Goal: Information Seeking & Learning: Find specific fact

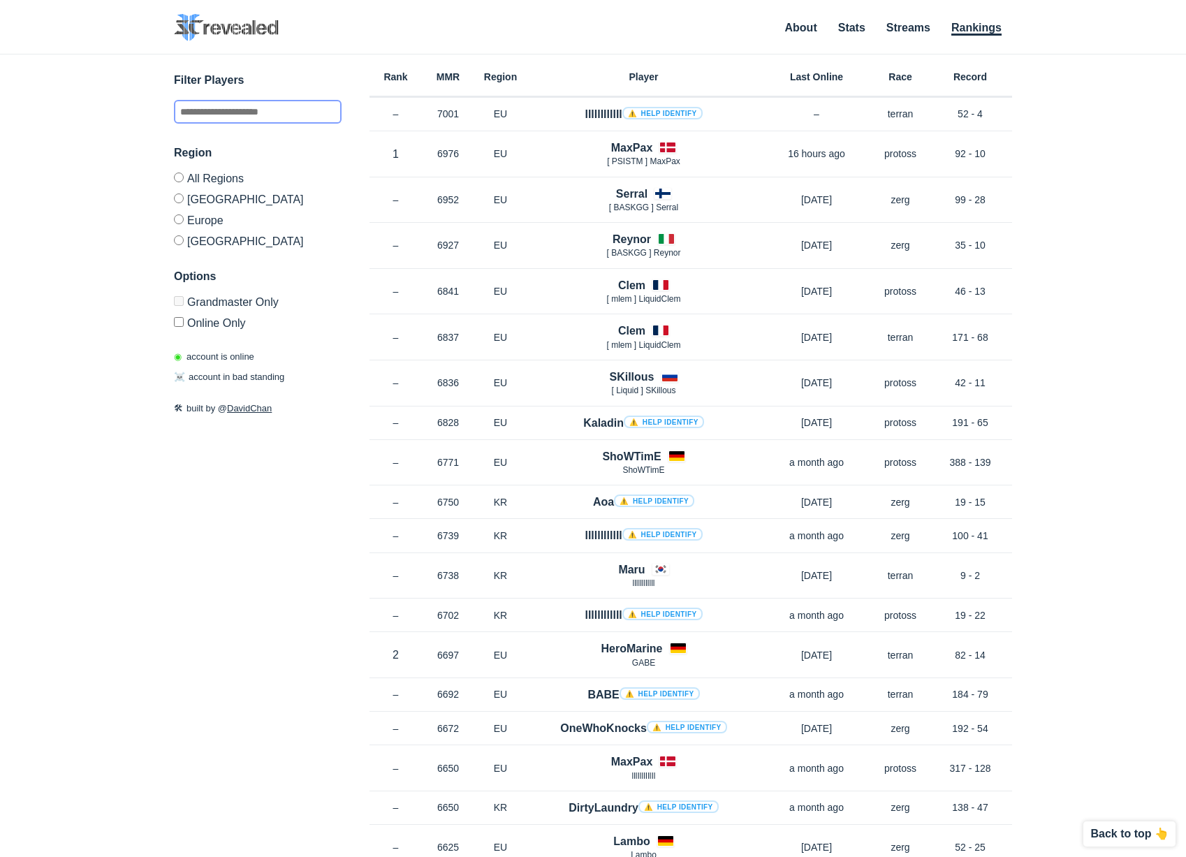
click at [253, 114] on input "text" at bounding box center [258, 112] width 168 height 24
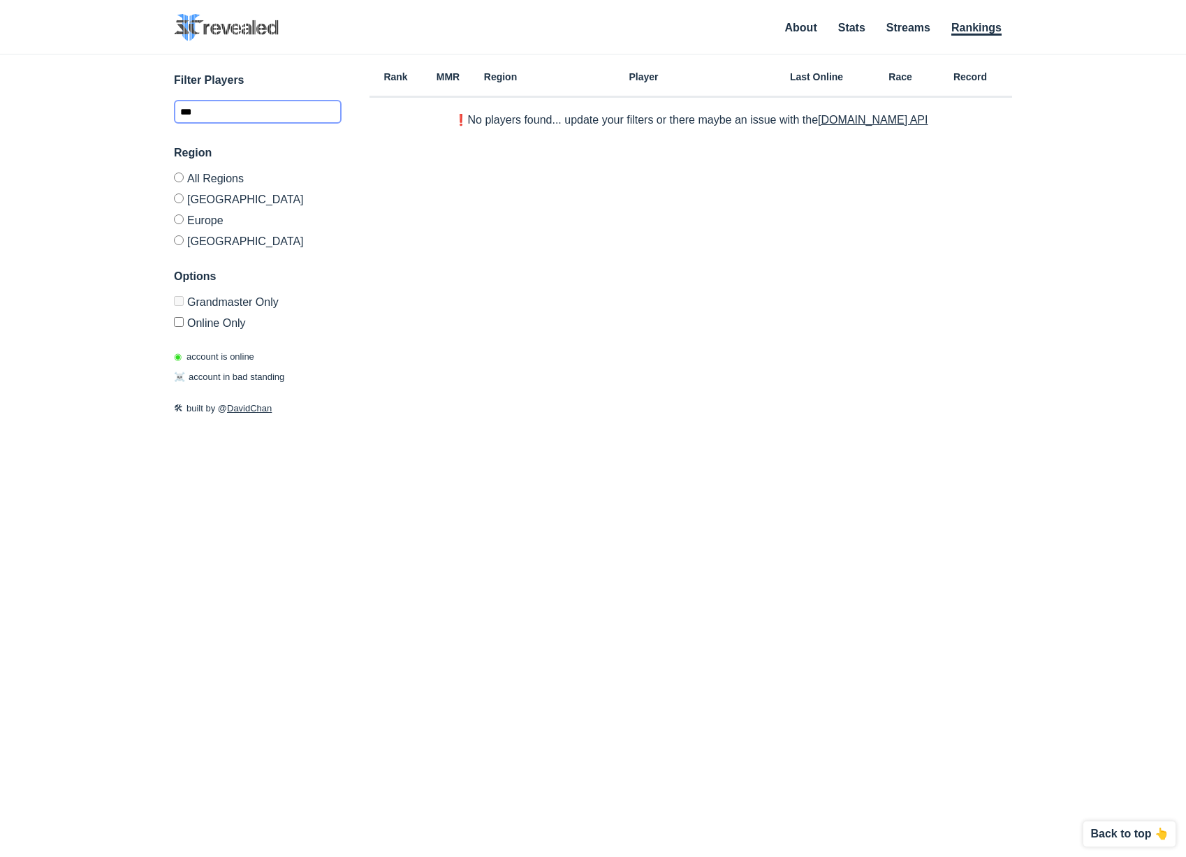
type input "***"
click at [198, 242] on label "[GEOGRAPHIC_DATA]" at bounding box center [258, 238] width 168 height 17
click at [182, 247] on div "Region All Regions North America Europe Korea Options Grandmaster Only Online O…" at bounding box center [258, 237] width 168 height 184
click at [887, 117] on link "[DOMAIN_NAME] API" at bounding box center [873, 120] width 110 height 12
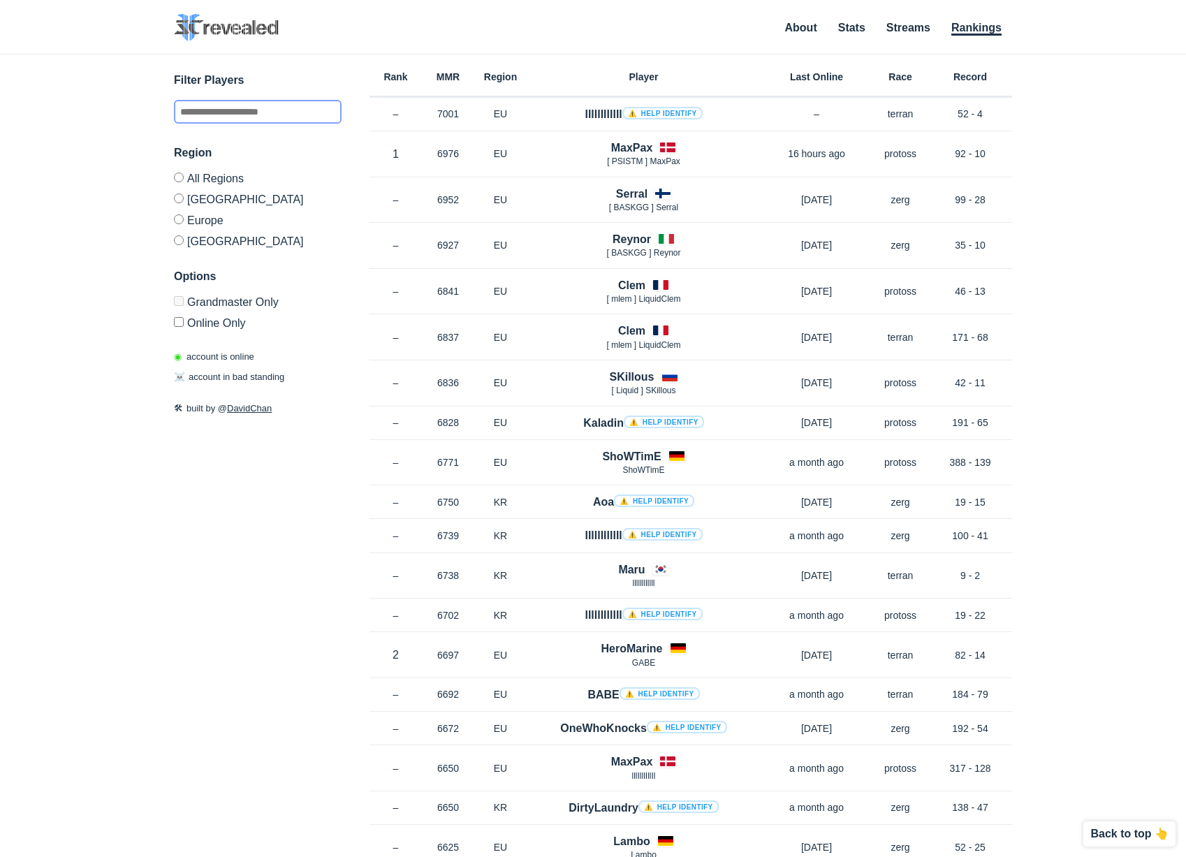
click at [263, 109] on input "text" at bounding box center [258, 112] width 168 height 24
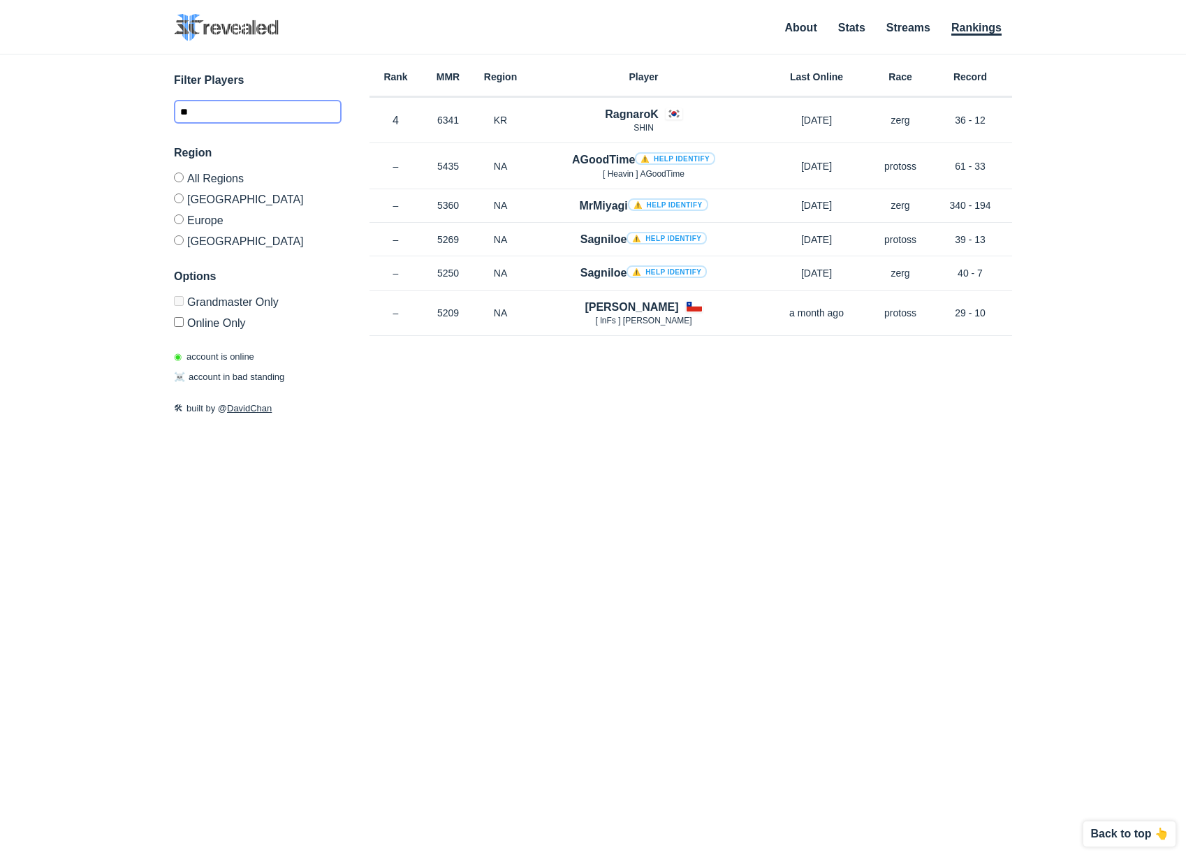
type input "*"
